Goal: Entertainment & Leisure: Browse casually

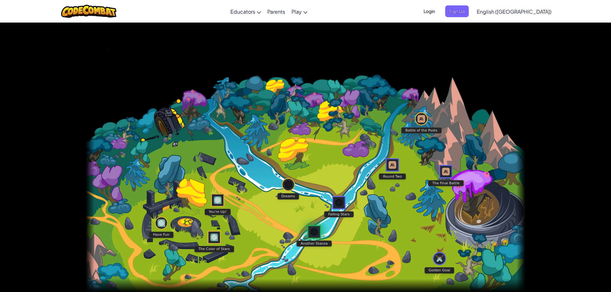
click at [311, 229] on img "Another Stanza" at bounding box center [314, 232] width 8 height 10
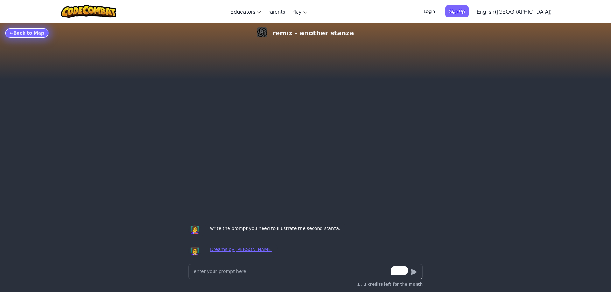
click at [36, 36] on link "← Back to Map" at bounding box center [27, 33] width 44 height 10
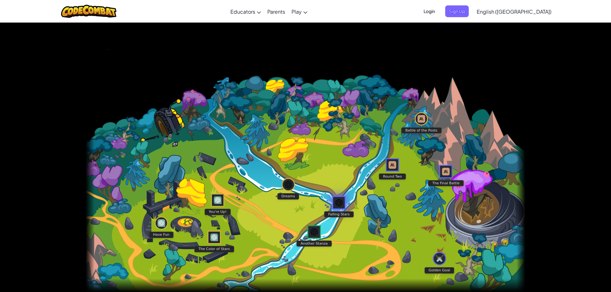
click at [339, 198] on img "Falling Stars" at bounding box center [339, 203] width 8 height 10
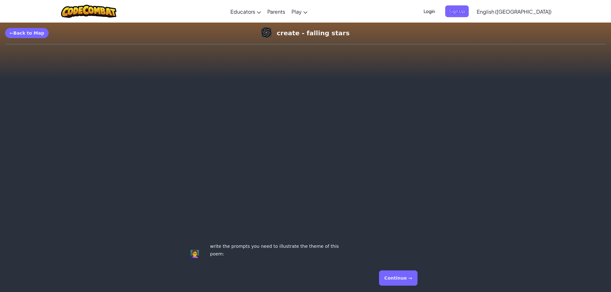
click at [404, 279] on button "Continue →" at bounding box center [398, 278] width 38 height 15
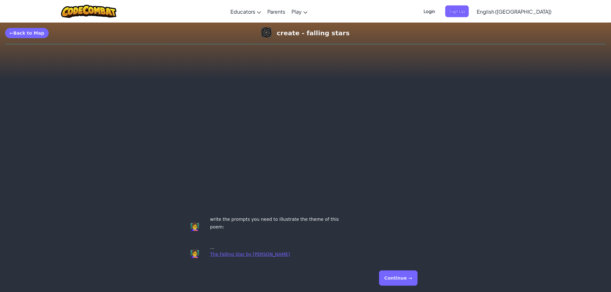
click at [403, 278] on button "Continue →" at bounding box center [398, 278] width 38 height 15
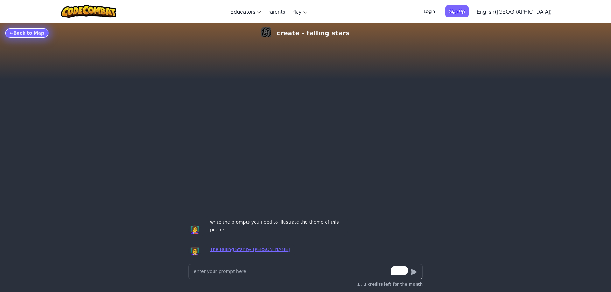
click at [38, 33] on link "← Back to Map" at bounding box center [27, 33] width 44 height 10
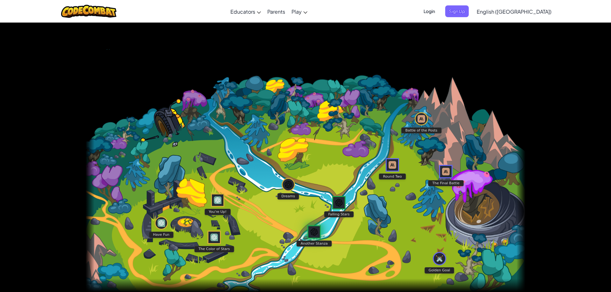
click at [320, 233] on div "Another Stanza" at bounding box center [313, 232] width 13 height 13
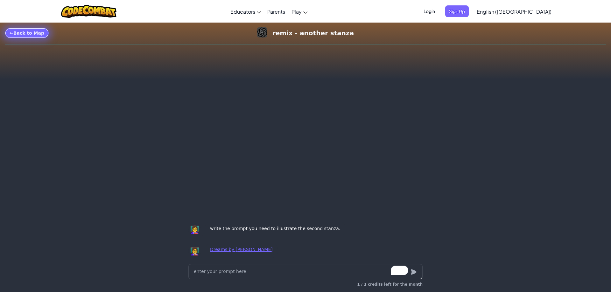
click at [28, 30] on link "← Back to Map" at bounding box center [27, 33] width 44 height 10
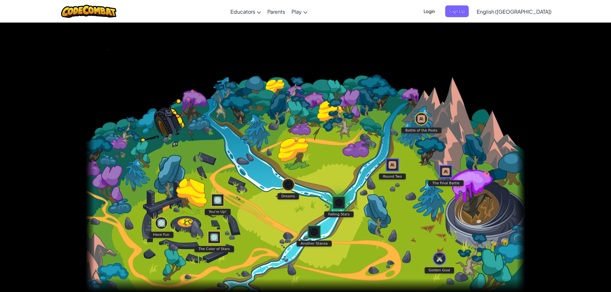
click at [337, 205] on img "Falling Stars" at bounding box center [339, 203] width 8 height 10
type textarea "x"
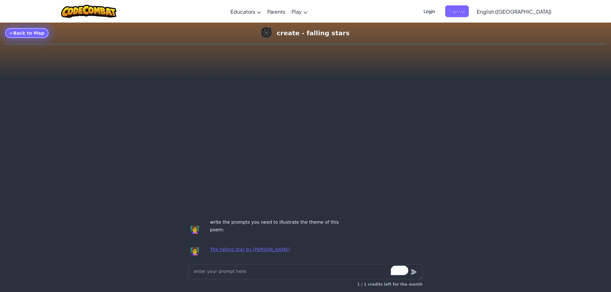
click at [35, 33] on link "← Back to Map" at bounding box center [27, 33] width 44 height 10
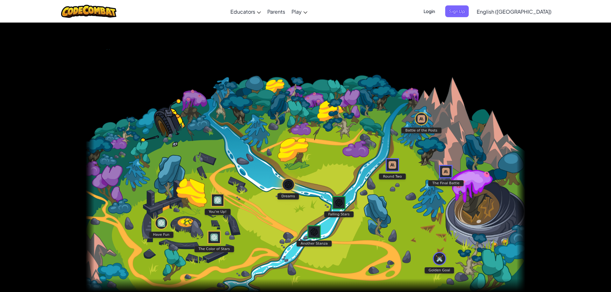
click at [289, 183] on img "Dreams" at bounding box center [288, 185] width 8 height 10
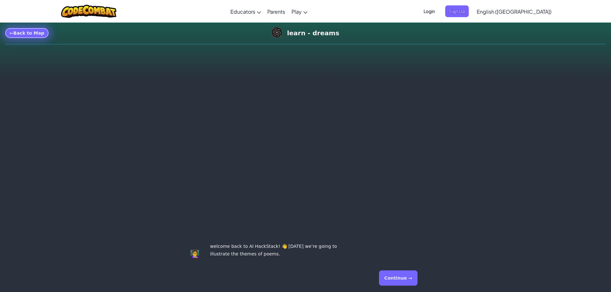
click at [29, 35] on link "← Back to Map" at bounding box center [27, 33] width 44 height 10
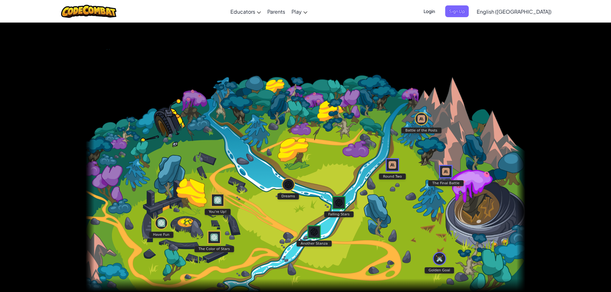
click at [216, 197] on img "You're Up!" at bounding box center [218, 201] width 8 height 10
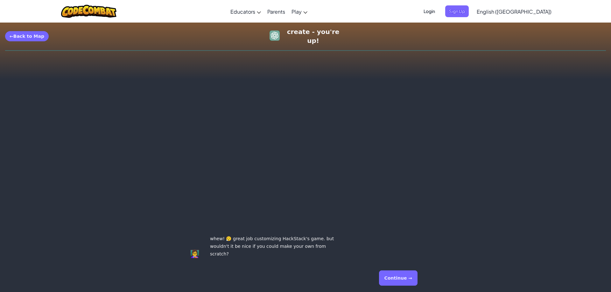
click at [45, 34] on div "← Back to Map create - you're up!" at bounding box center [305, 36] width 601 height 18
click at [39, 33] on link "← Back to Map" at bounding box center [27, 36] width 44 height 10
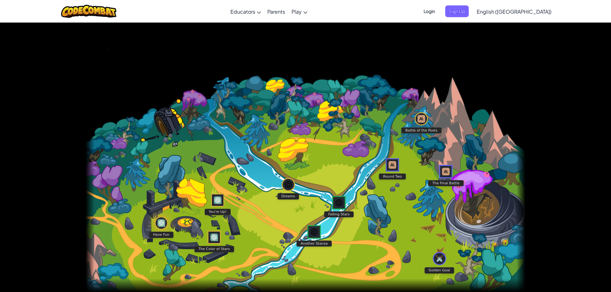
click at [164, 222] on img "Have Fun" at bounding box center [161, 224] width 8 height 10
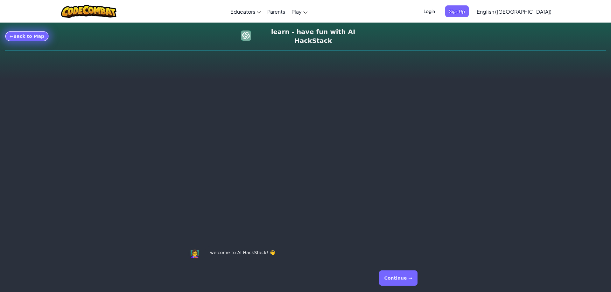
click at [31, 35] on link "← Back to Map" at bounding box center [27, 36] width 44 height 10
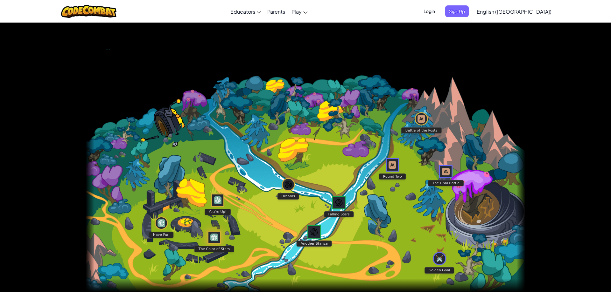
click at [213, 237] on img "The Color of Stars" at bounding box center [214, 238] width 8 height 10
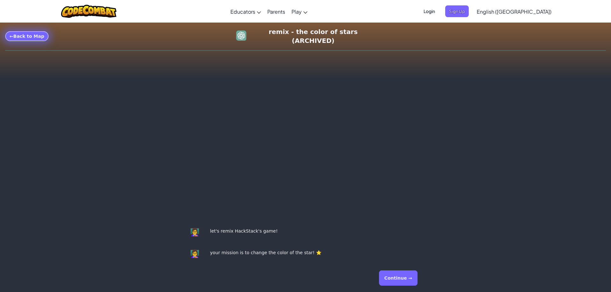
click at [33, 36] on link "← Back to Map" at bounding box center [27, 36] width 44 height 10
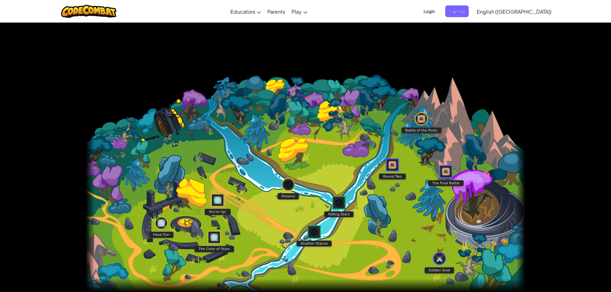
click at [215, 202] on img "You're Up!" at bounding box center [218, 201] width 8 height 10
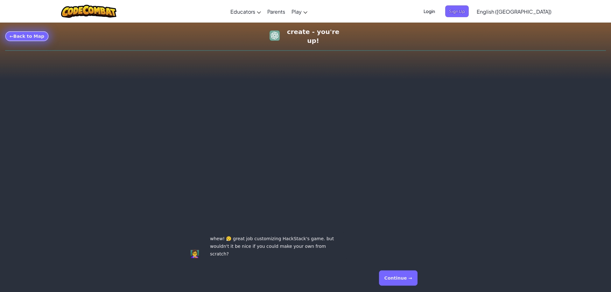
click at [34, 34] on link "← Back to Map" at bounding box center [27, 36] width 44 height 10
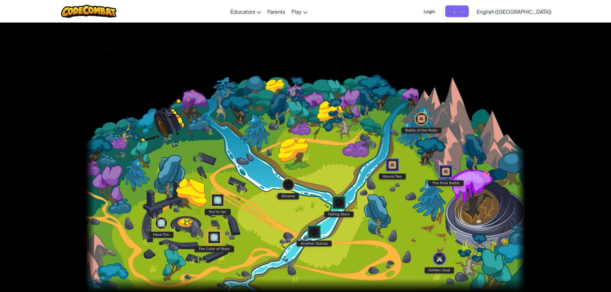
click at [210, 240] on div "The Color of Stars" at bounding box center [213, 237] width 13 height 13
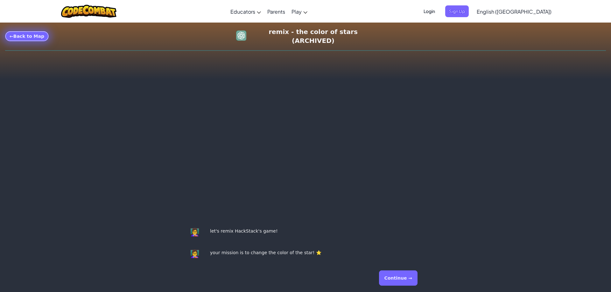
click at [25, 35] on link "← Back to Map" at bounding box center [27, 36] width 44 height 10
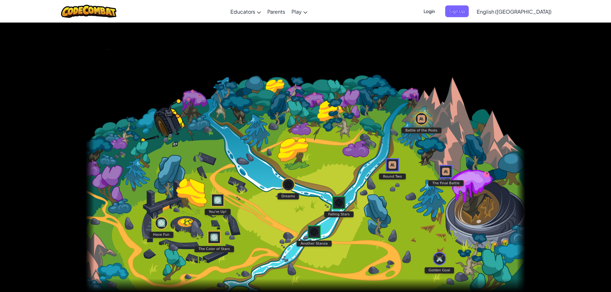
click at [424, 119] on img "Battle of the Posts" at bounding box center [421, 119] width 8 height 10
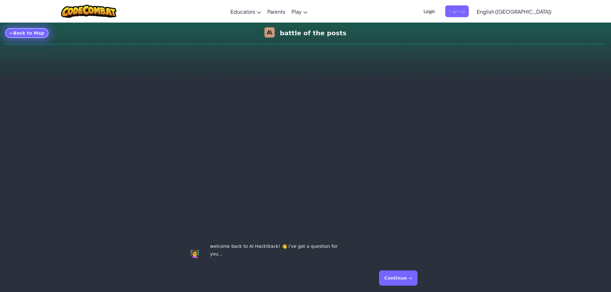
click at [32, 34] on link "← Back to Map" at bounding box center [27, 33] width 44 height 10
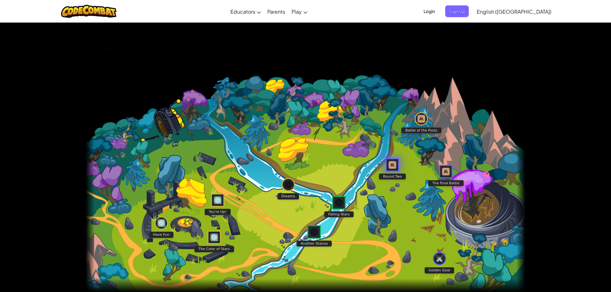
click at [393, 169] on img "Round Two" at bounding box center [392, 165] width 8 height 10
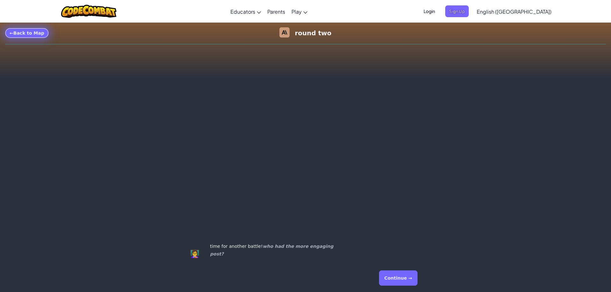
click at [19, 34] on link "← Back to Map" at bounding box center [27, 33] width 44 height 10
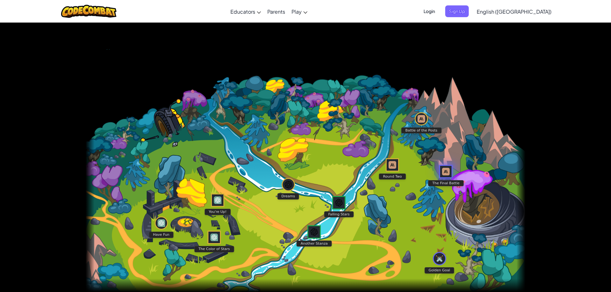
click at [445, 174] on img "The Final Battle" at bounding box center [446, 172] width 8 height 10
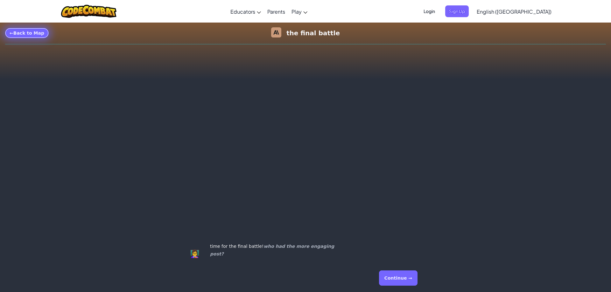
click at [36, 33] on link "← Back to Map" at bounding box center [27, 33] width 44 height 10
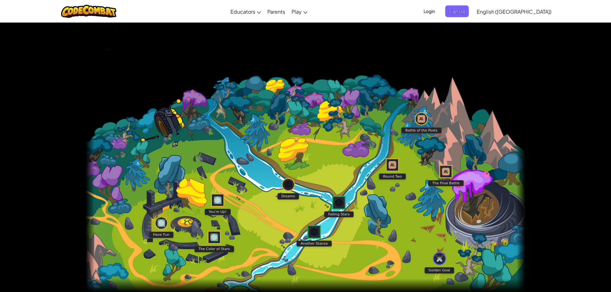
click at [161, 225] on img "Have Fun" at bounding box center [161, 224] width 8 height 10
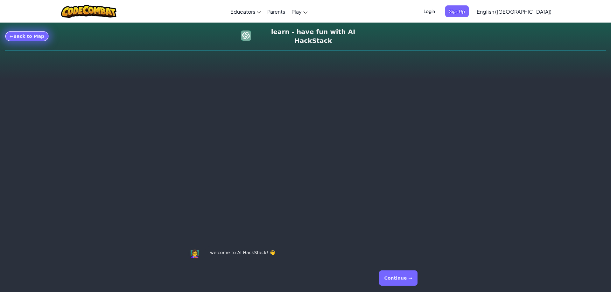
click at [25, 39] on link "← Back to Map" at bounding box center [27, 36] width 44 height 10
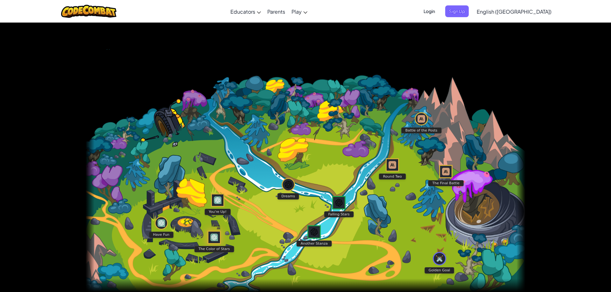
click at [216, 244] on div "The Color of Stars" at bounding box center [213, 237] width 13 height 13
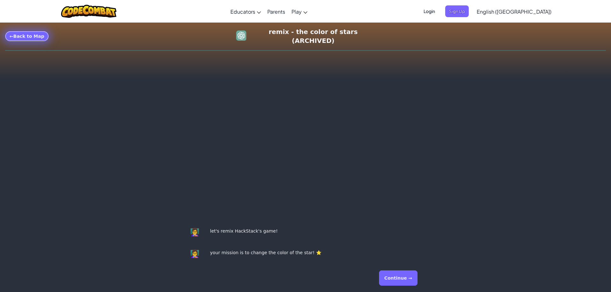
click at [37, 35] on link "← Back to Map" at bounding box center [27, 36] width 44 height 10
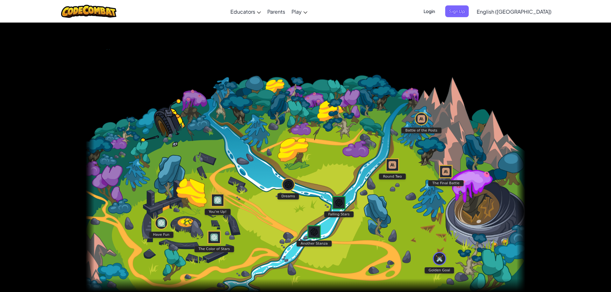
click at [223, 202] on div "You're Up!" at bounding box center [217, 200] width 13 height 13
